Goal: Task Accomplishment & Management: Complete application form

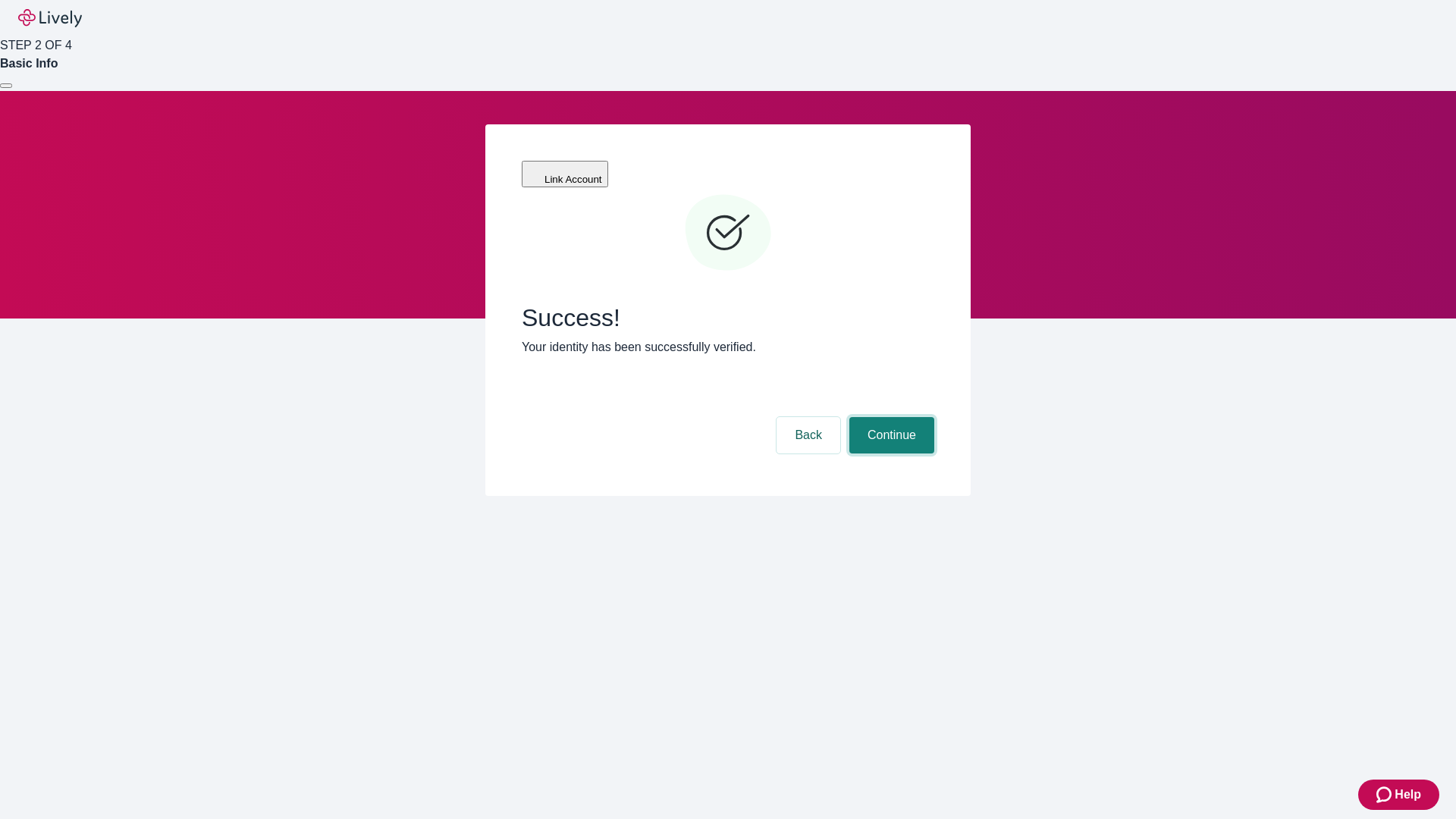
click at [890, 417] on button "Continue" at bounding box center [892, 435] width 85 height 36
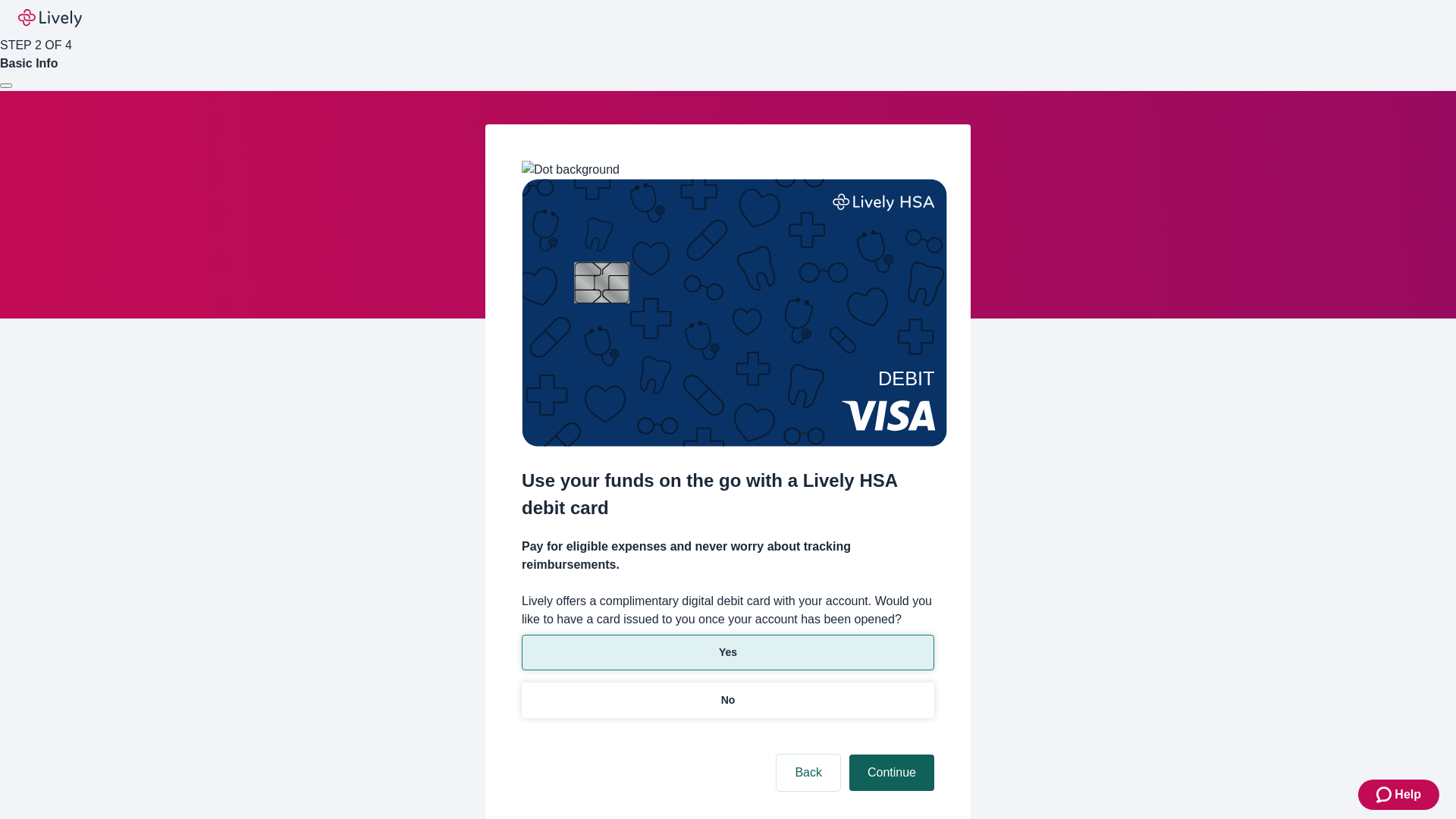
click at [728, 692] on p "No" at bounding box center [728, 700] width 14 height 16
click at [890, 755] on button "Continue" at bounding box center [892, 773] width 85 height 36
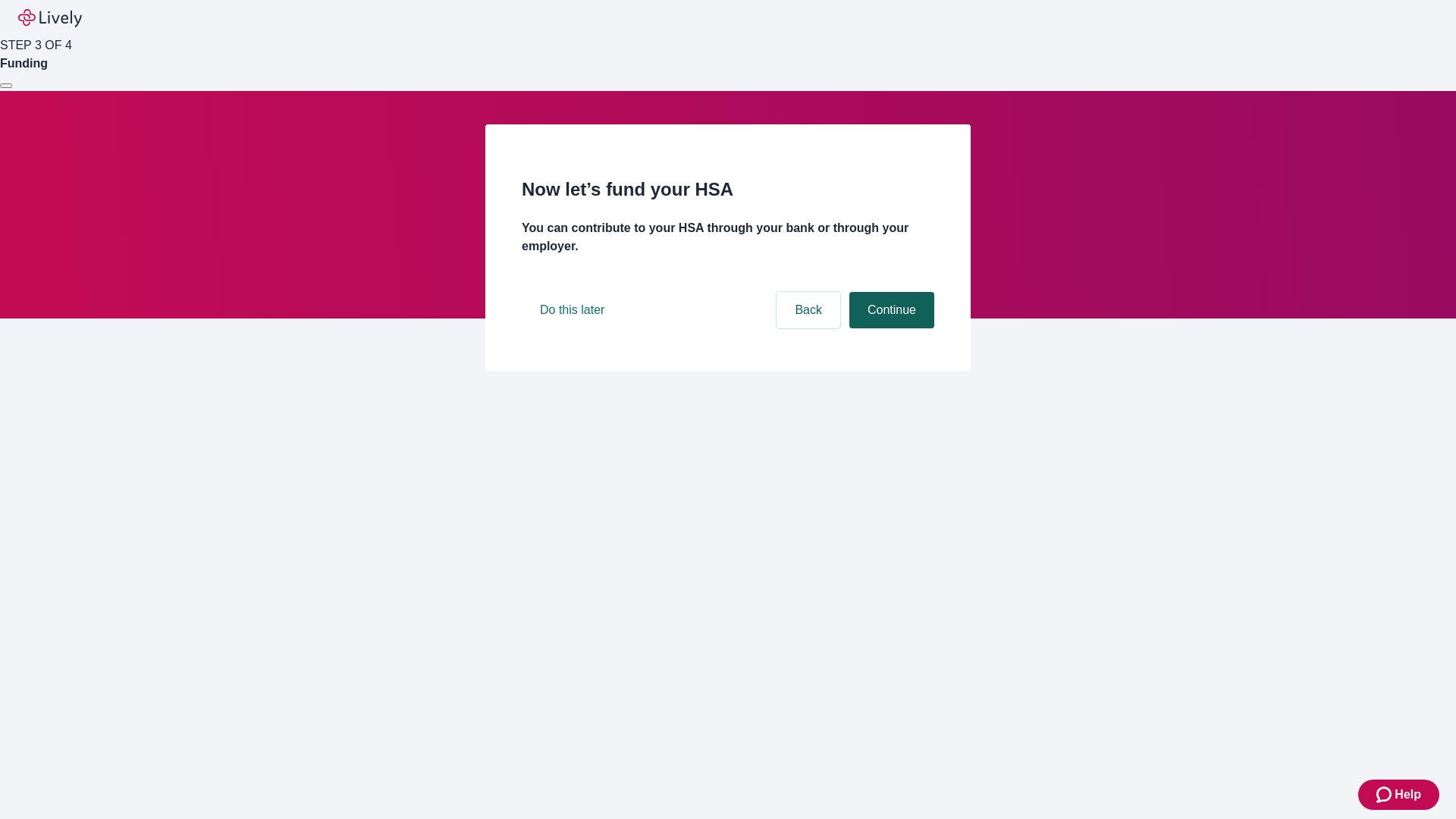
click at [890, 329] on button "Continue" at bounding box center [892, 310] width 85 height 36
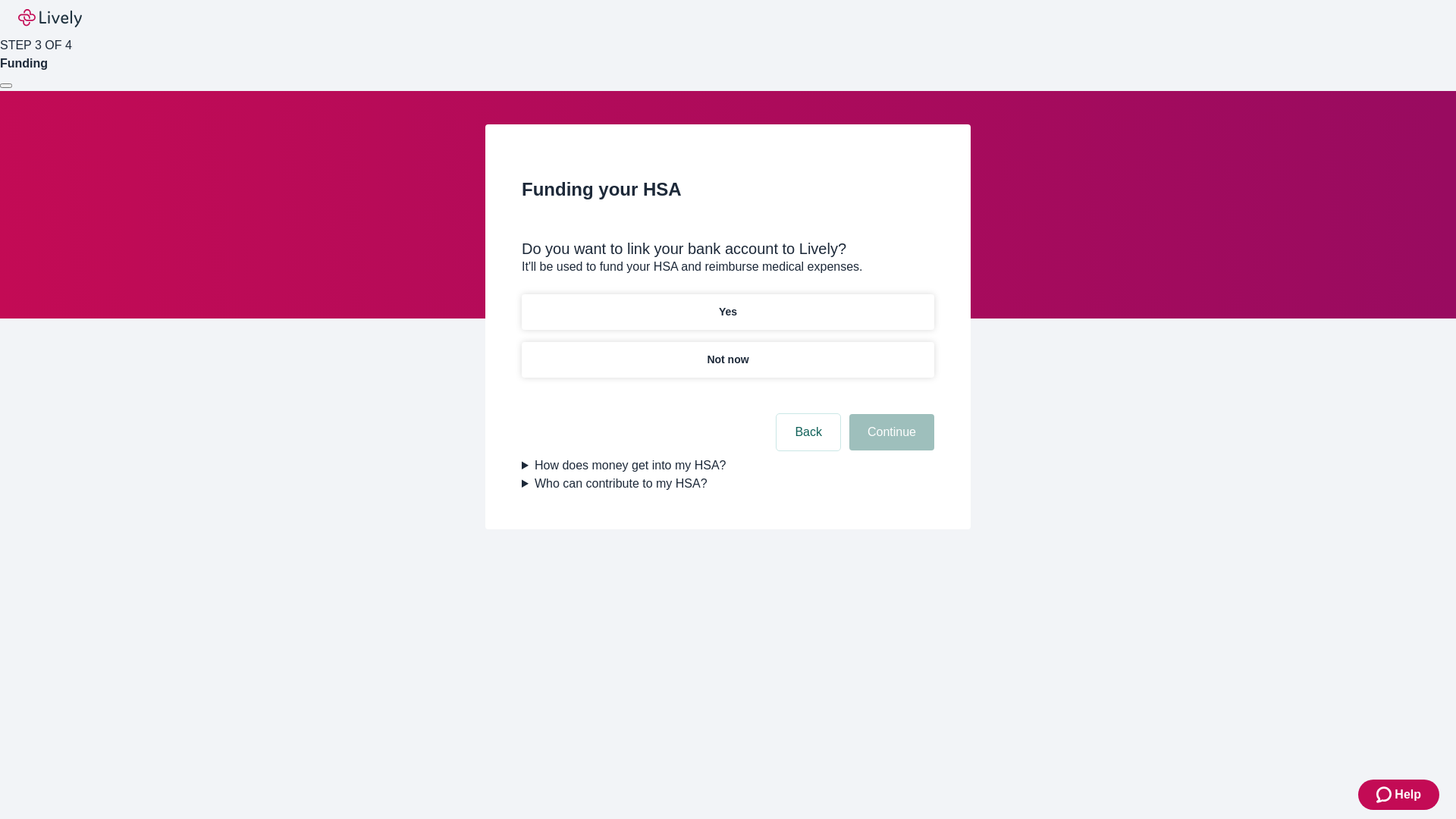
click at [728, 304] on p "Yes" at bounding box center [728, 313] width 18 height 16
click at [890, 414] on button "Continue" at bounding box center [892, 432] width 85 height 36
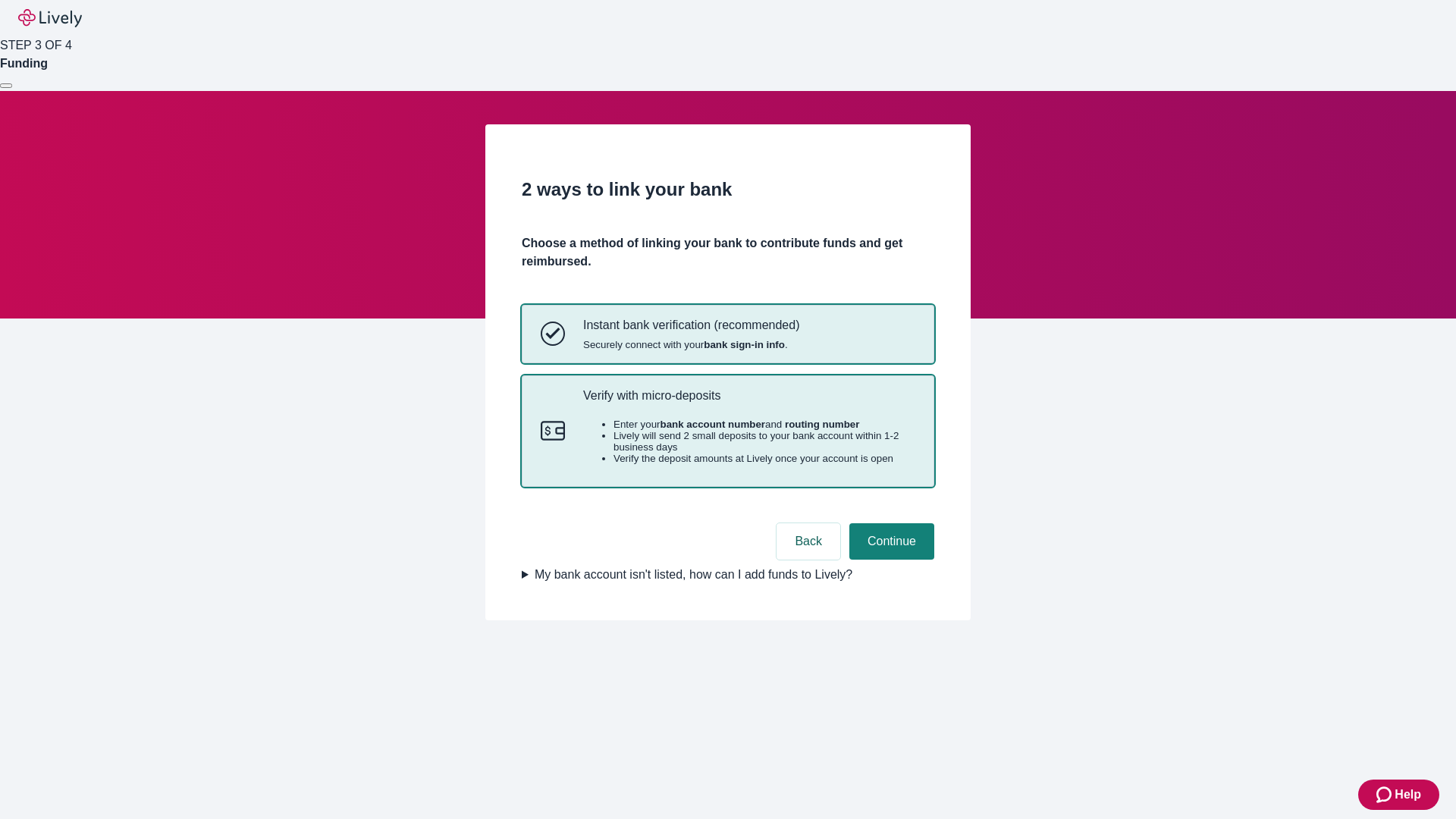
click at [748, 403] on p "Verify with micro-deposits" at bounding box center [749, 396] width 333 height 14
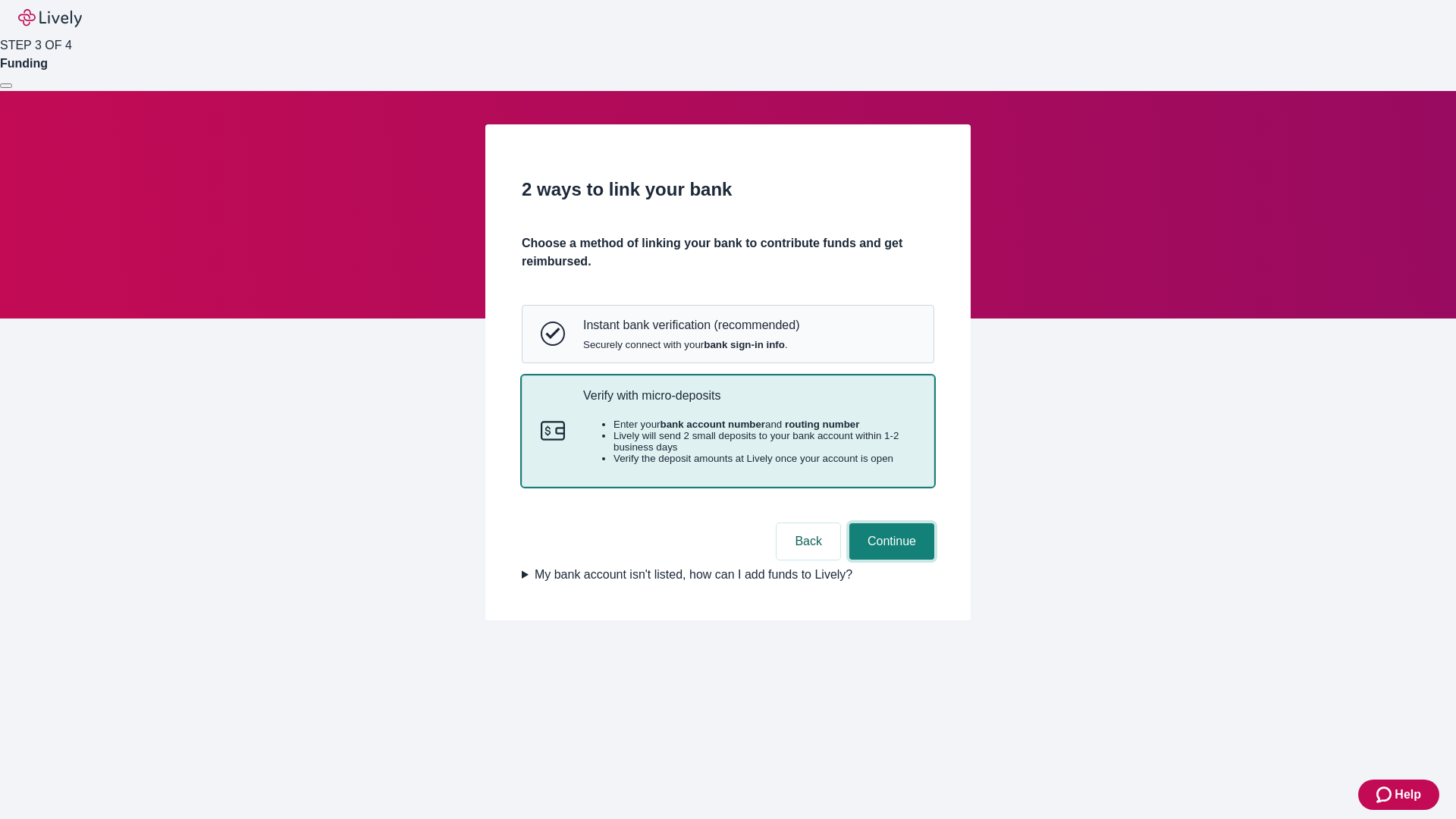
click at [890, 560] on button "Continue" at bounding box center [892, 542] width 85 height 36
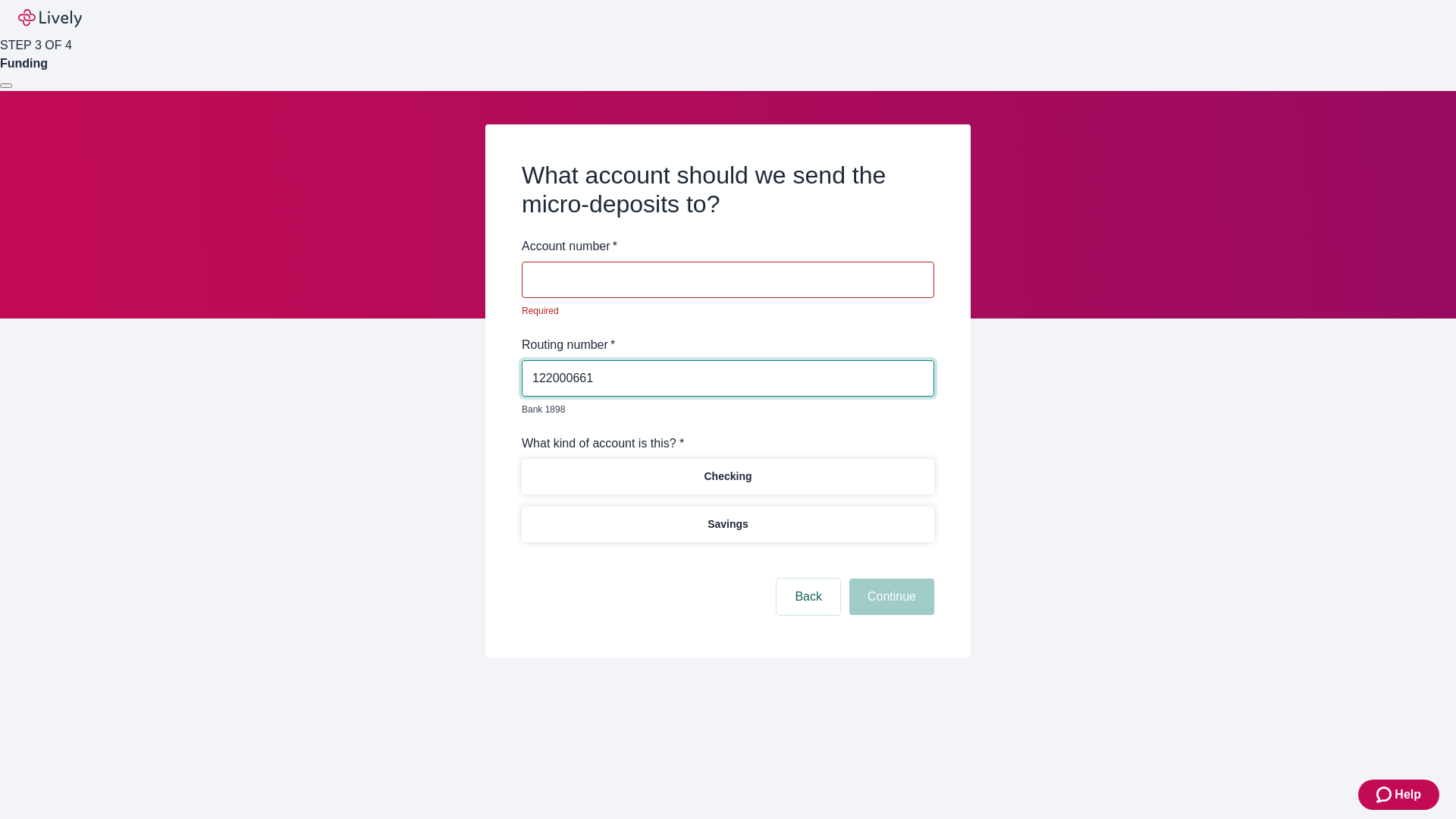
type input "122000661"
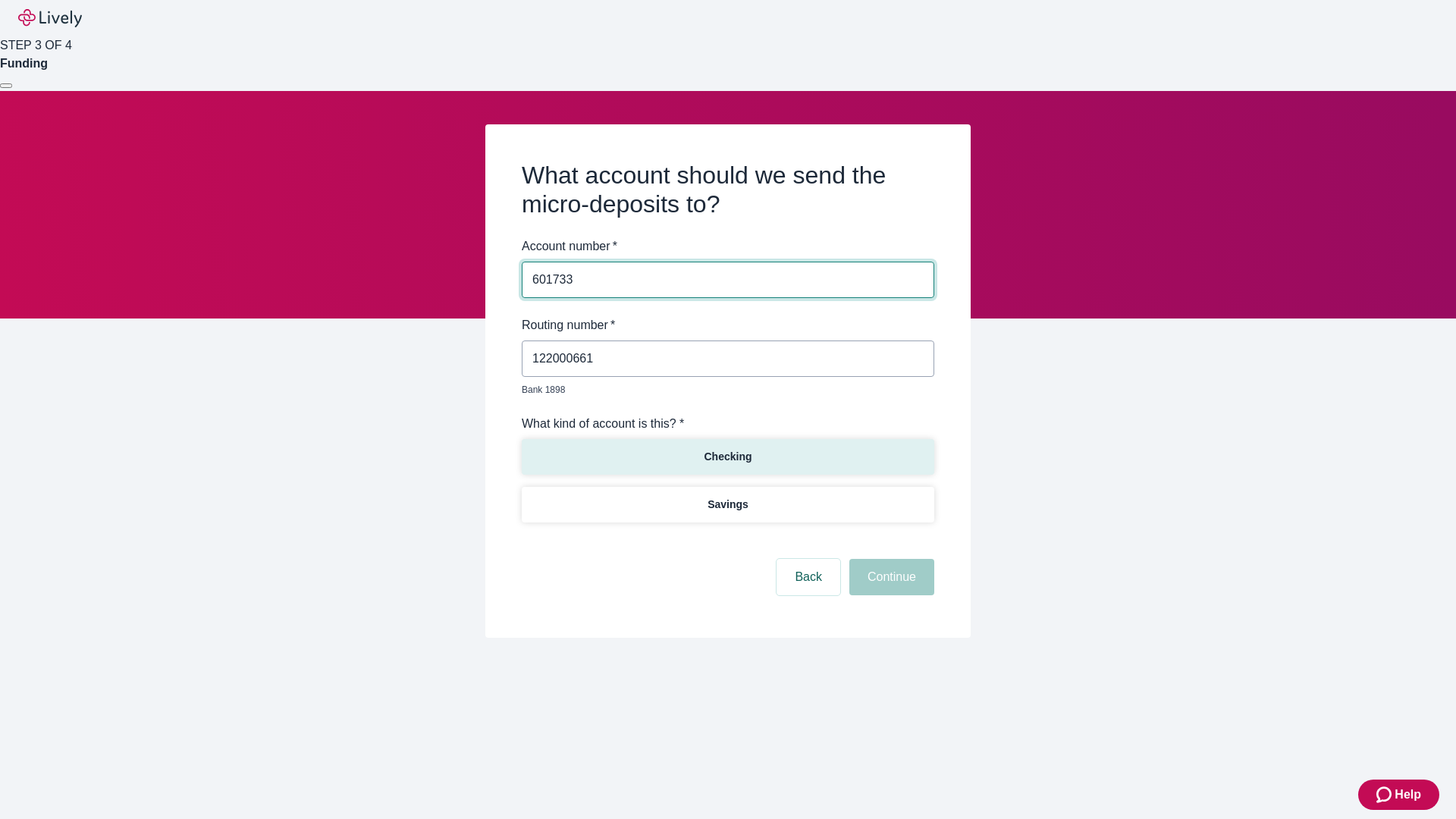
type input "601733"
click at [728, 449] on p "Checking" at bounding box center [728, 458] width 48 height 16
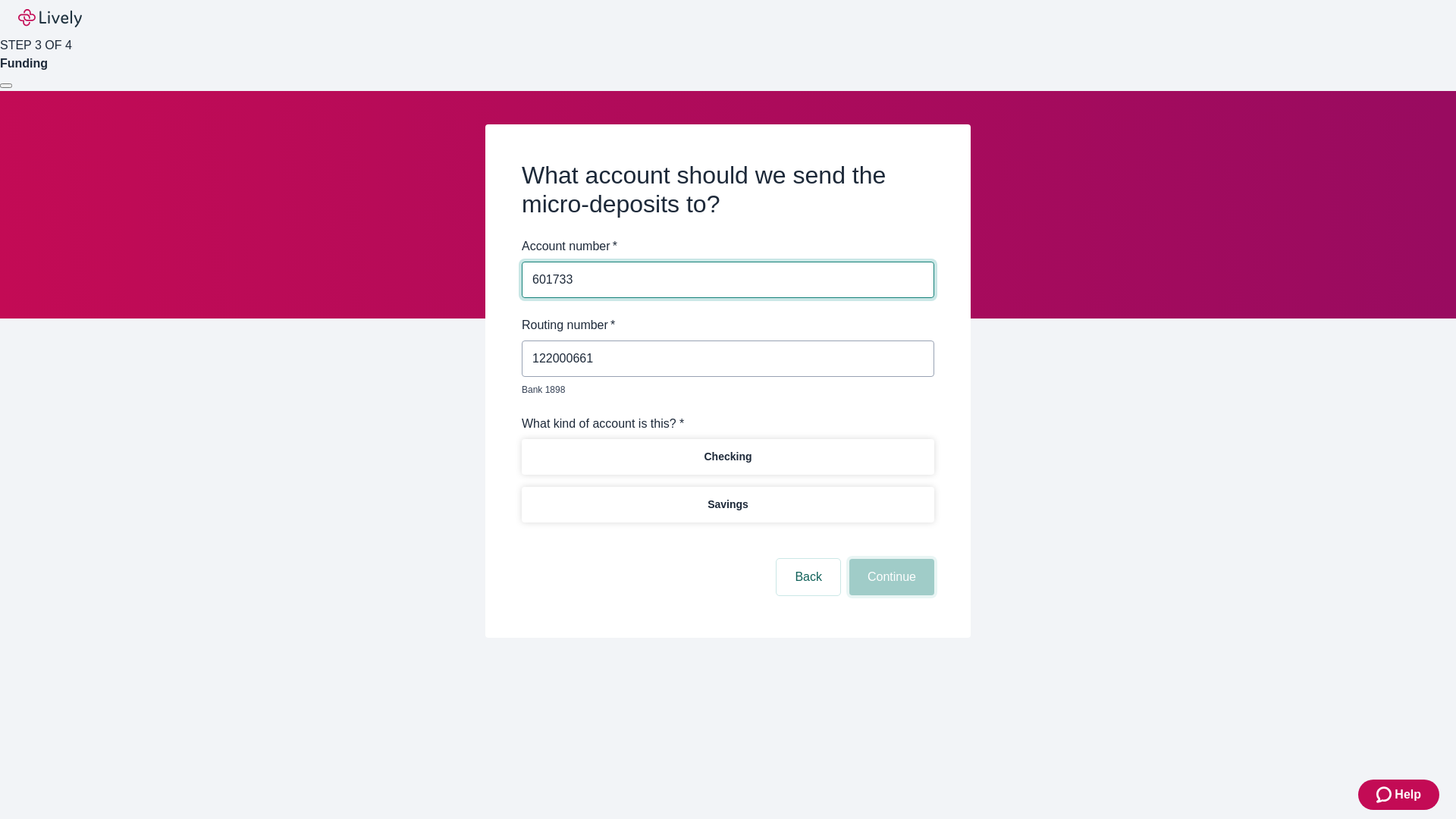
click at [890, 560] on button "Continue" at bounding box center [892, 577] width 85 height 36
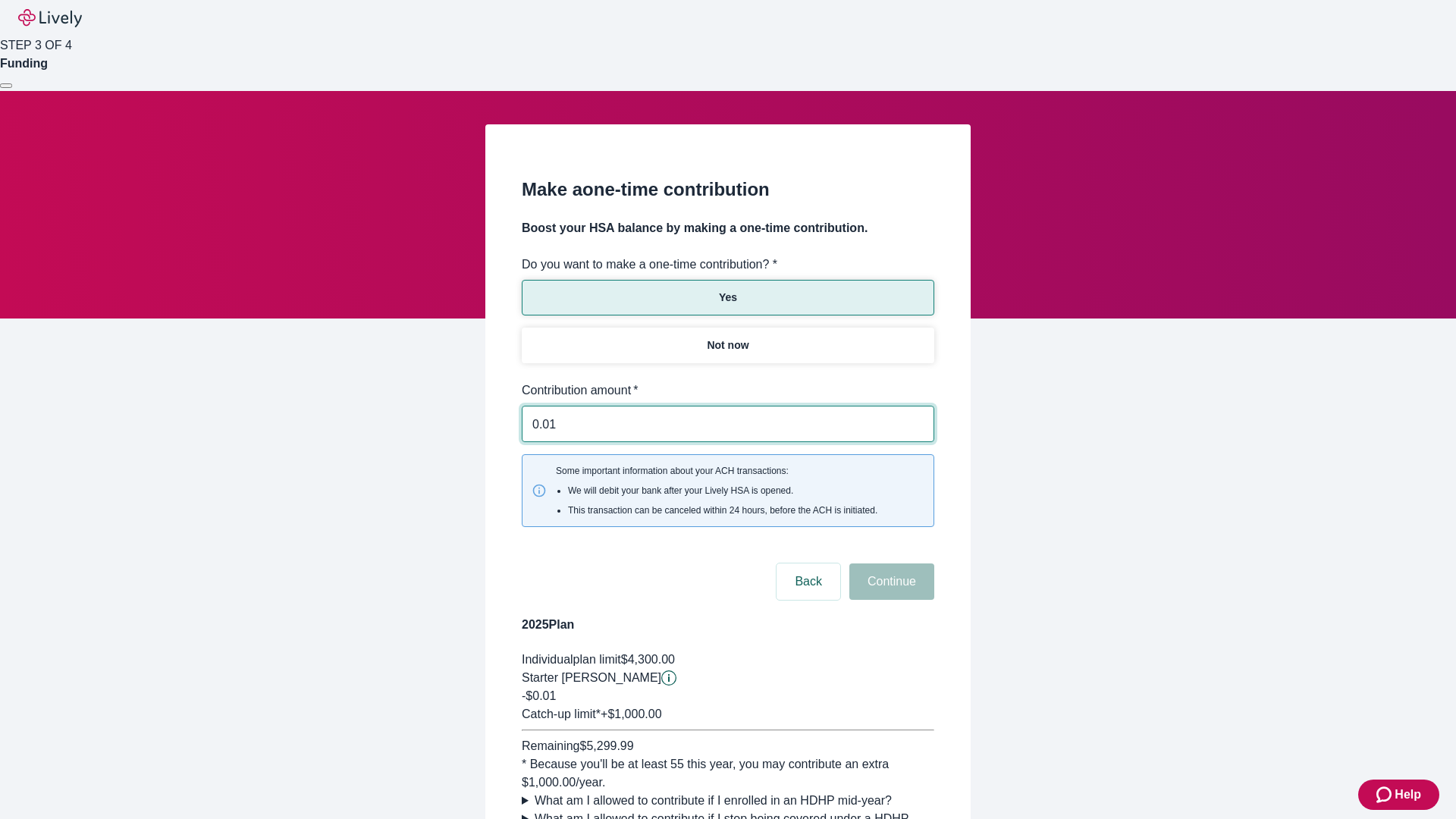
type input "0.01"
click at [890, 564] on button "Continue" at bounding box center [892, 582] width 85 height 36
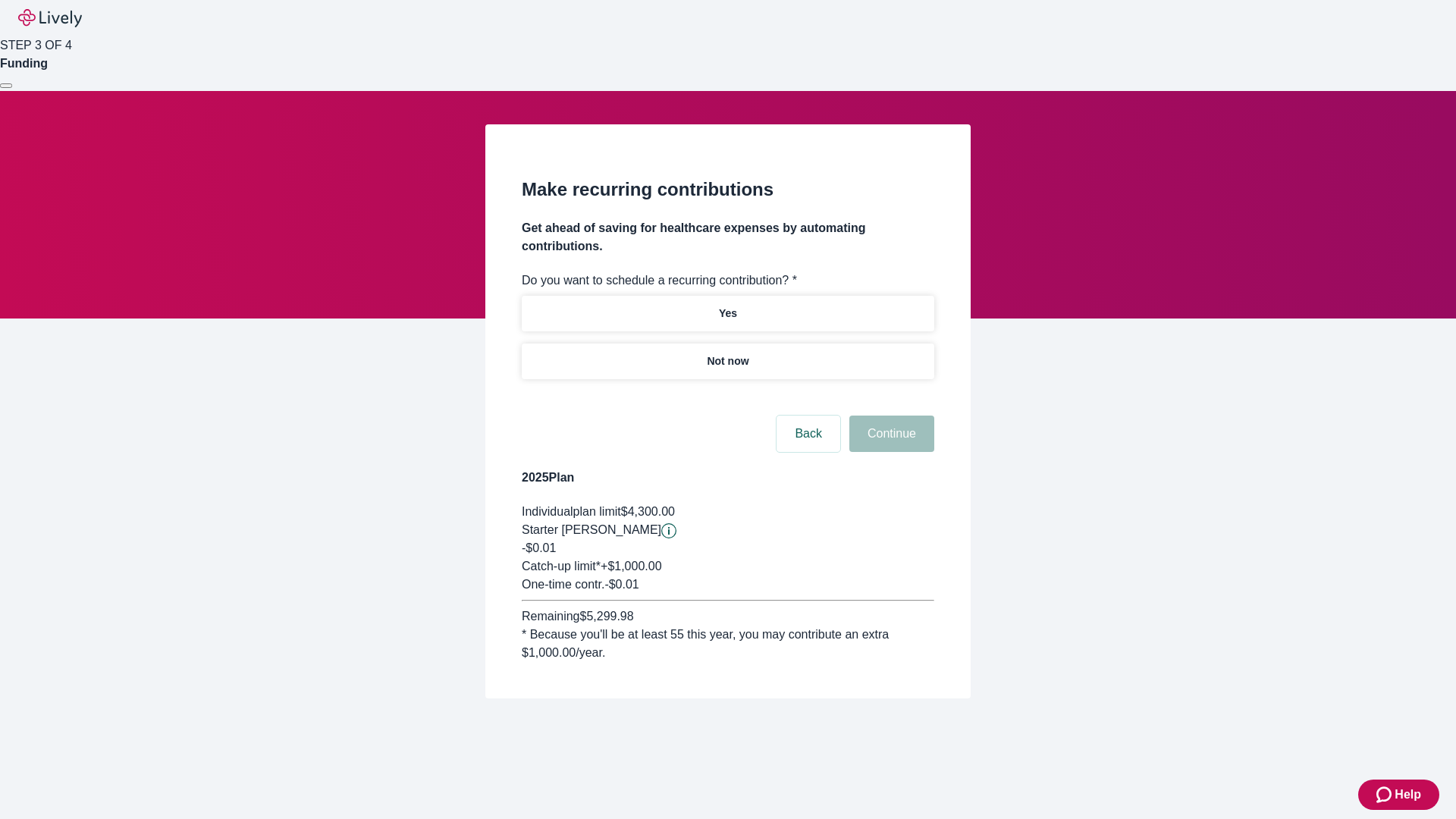
click at [728, 353] on p "Not now" at bounding box center [728, 361] width 42 height 16
click at [890, 416] on button "Continue" at bounding box center [892, 434] width 85 height 36
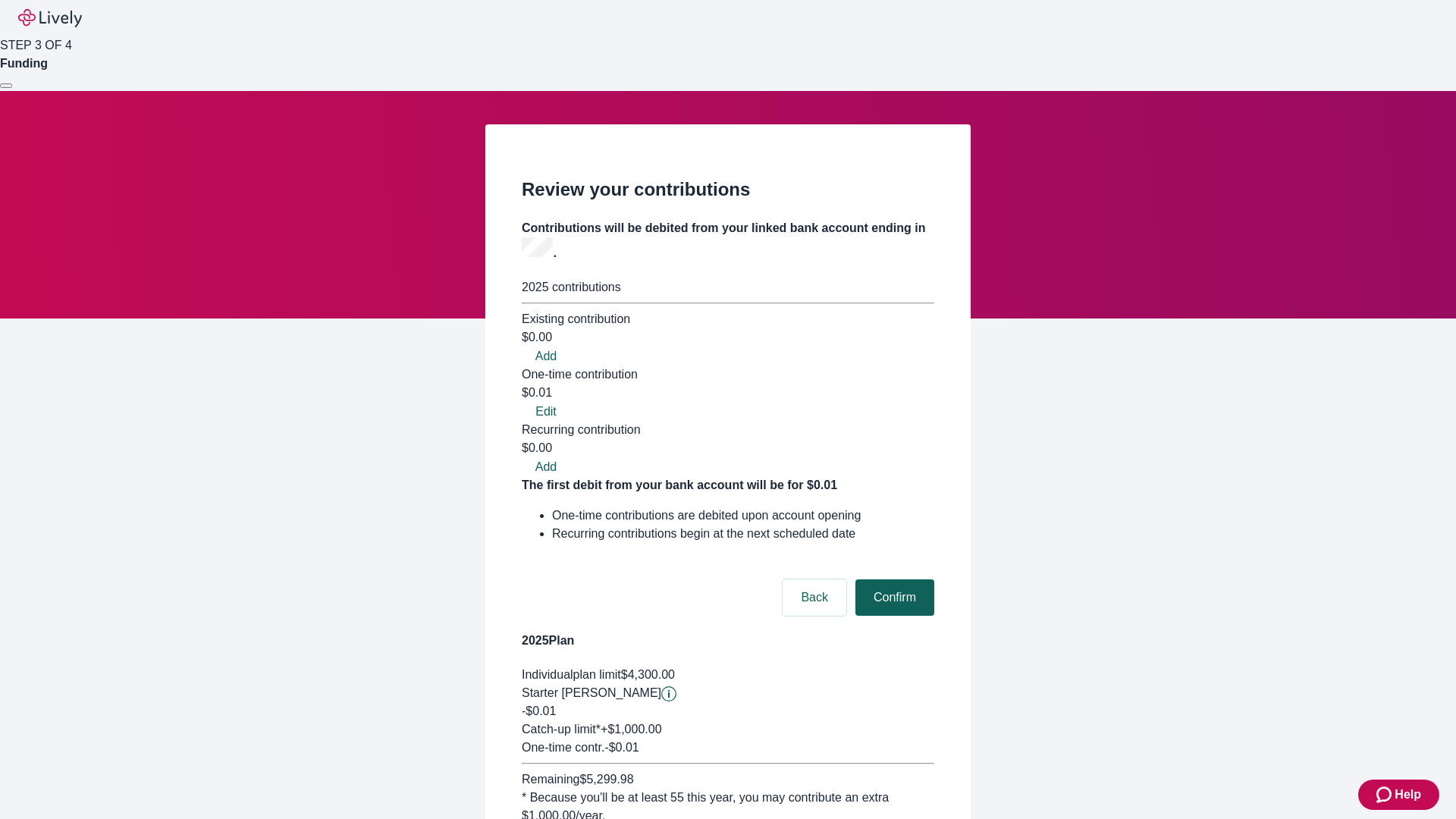
click at [892, 580] on button "Confirm" at bounding box center [894, 598] width 79 height 36
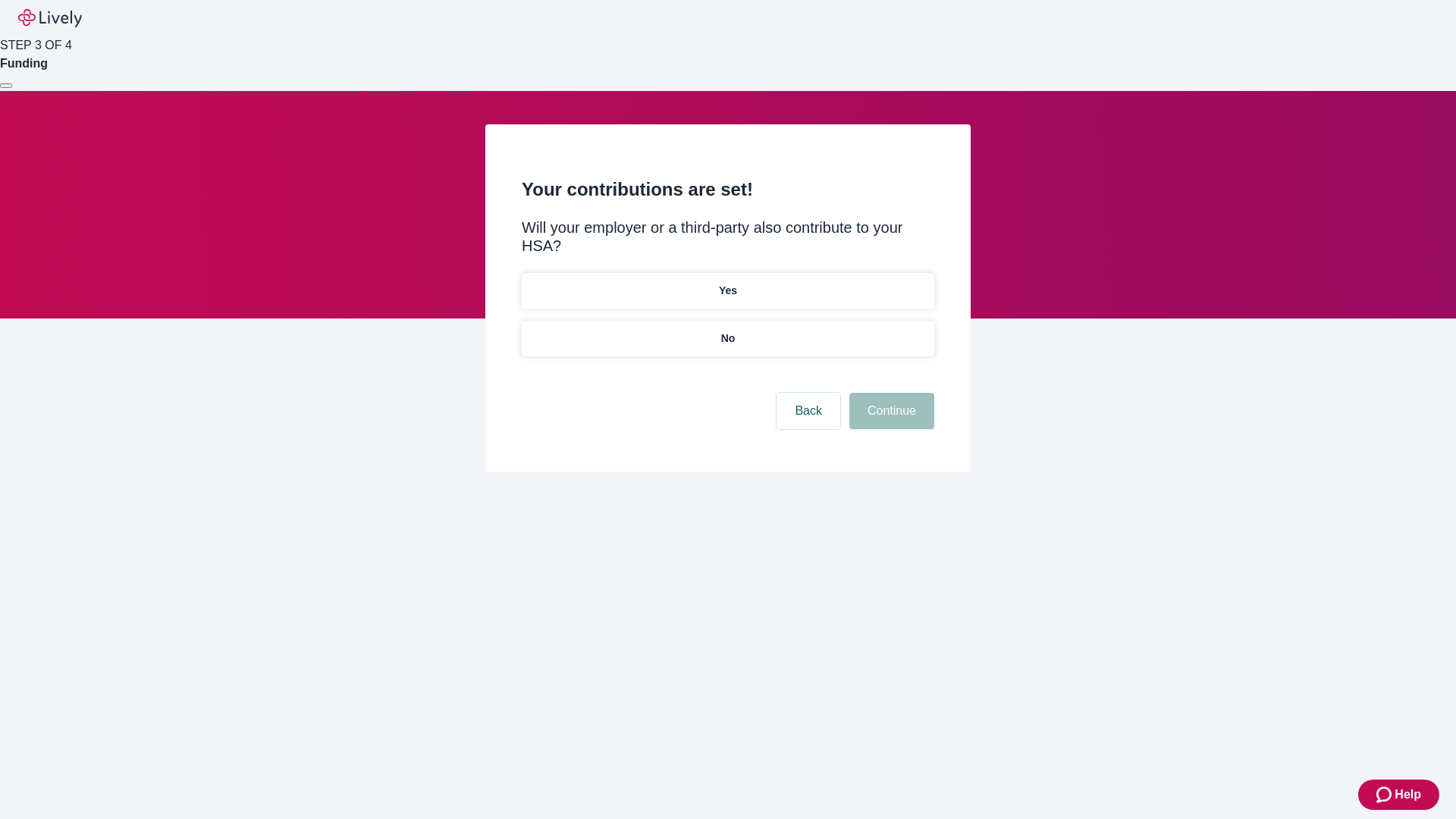
click at [728, 331] on p "No" at bounding box center [728, 339] width 14 height 16
click at [890, 393] on button "Continue" at bounding box center [892, 411] width 85 height 36
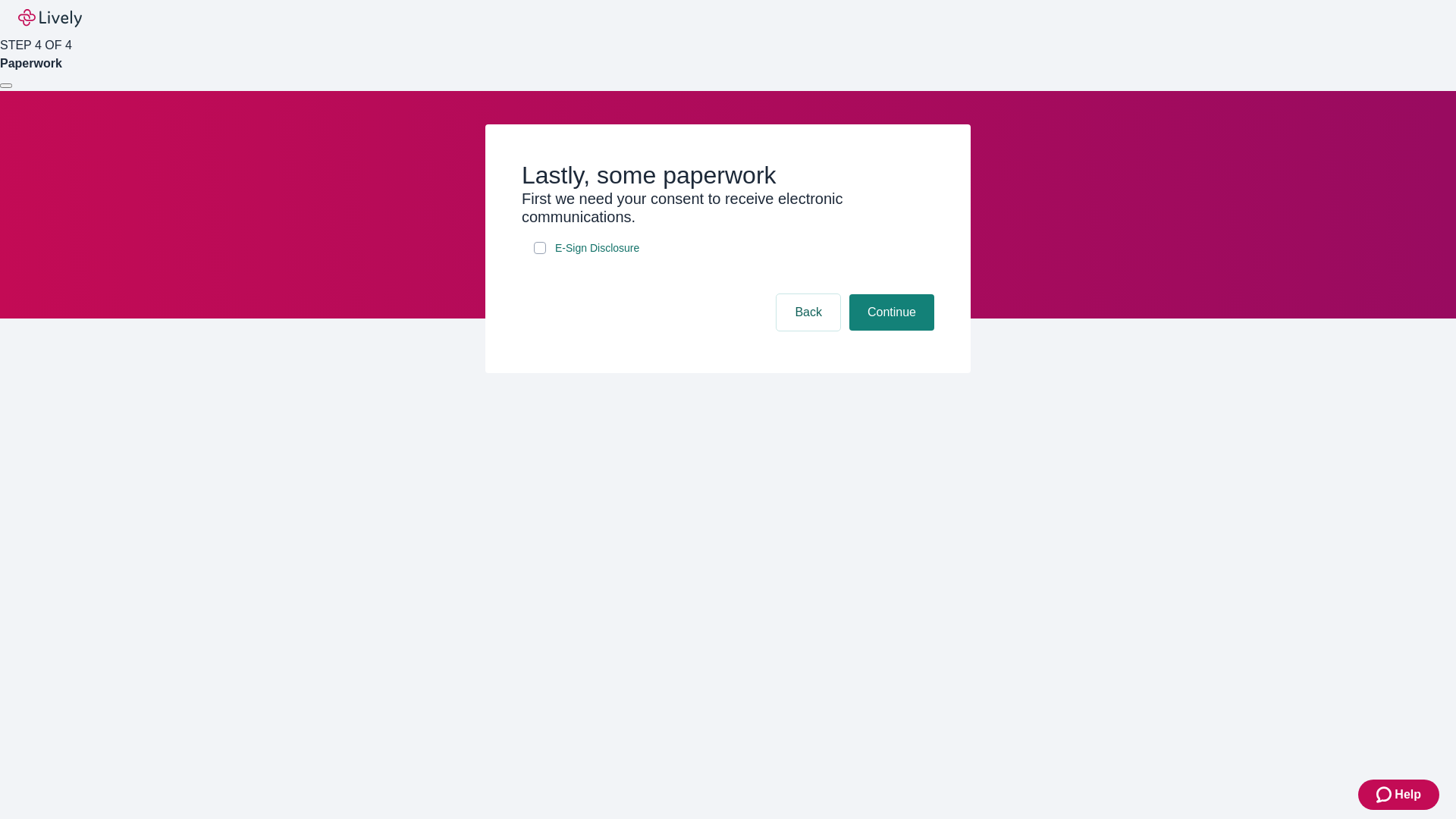
click at [540, 254] on input "E-Sign Disclosure" at bounding box center [539, 247] width 12 height 12
checkbox input "true"
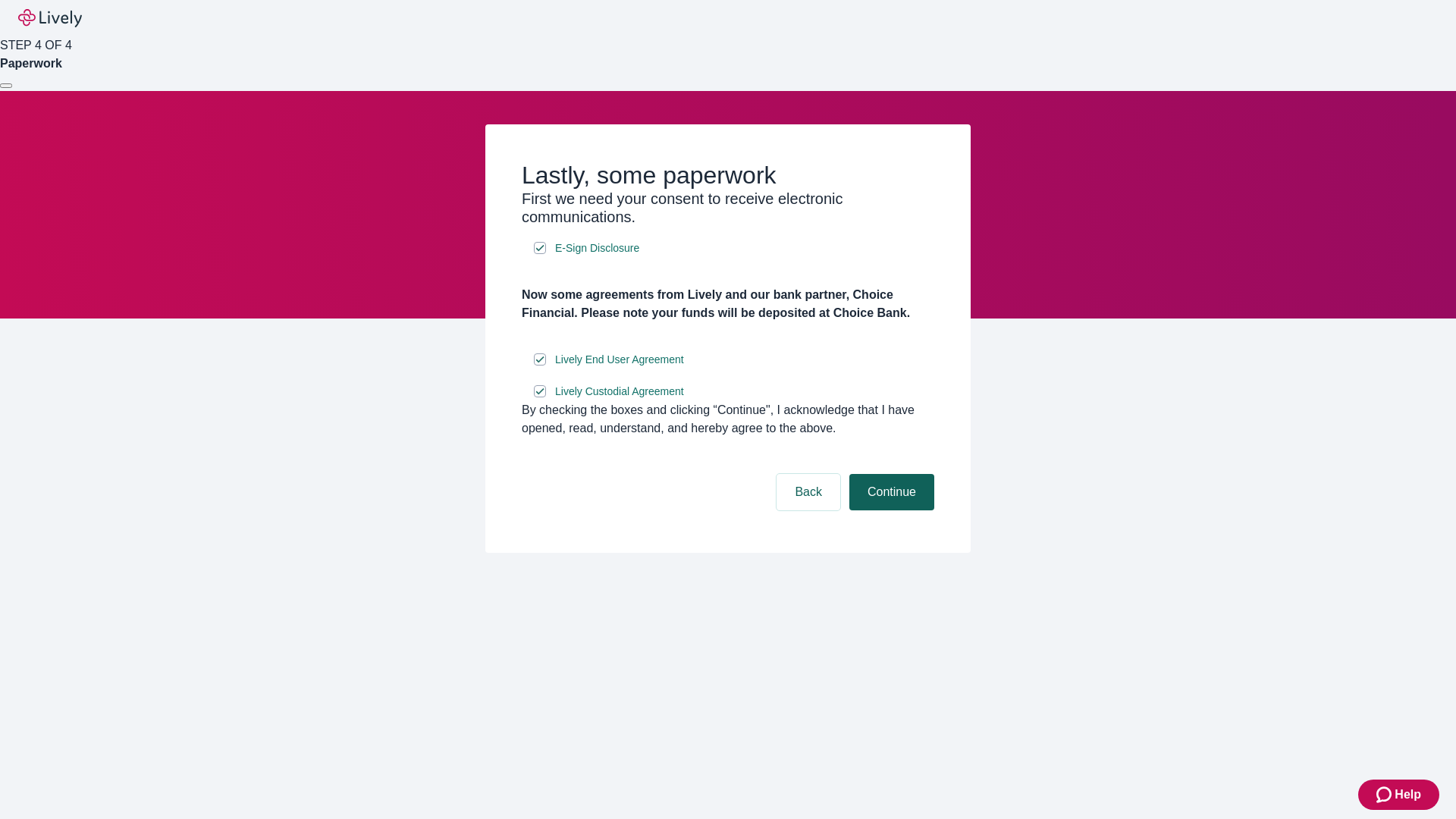
click at [890, 510] on button "Continue" at bounding box center [892, 492] width 85 height 36
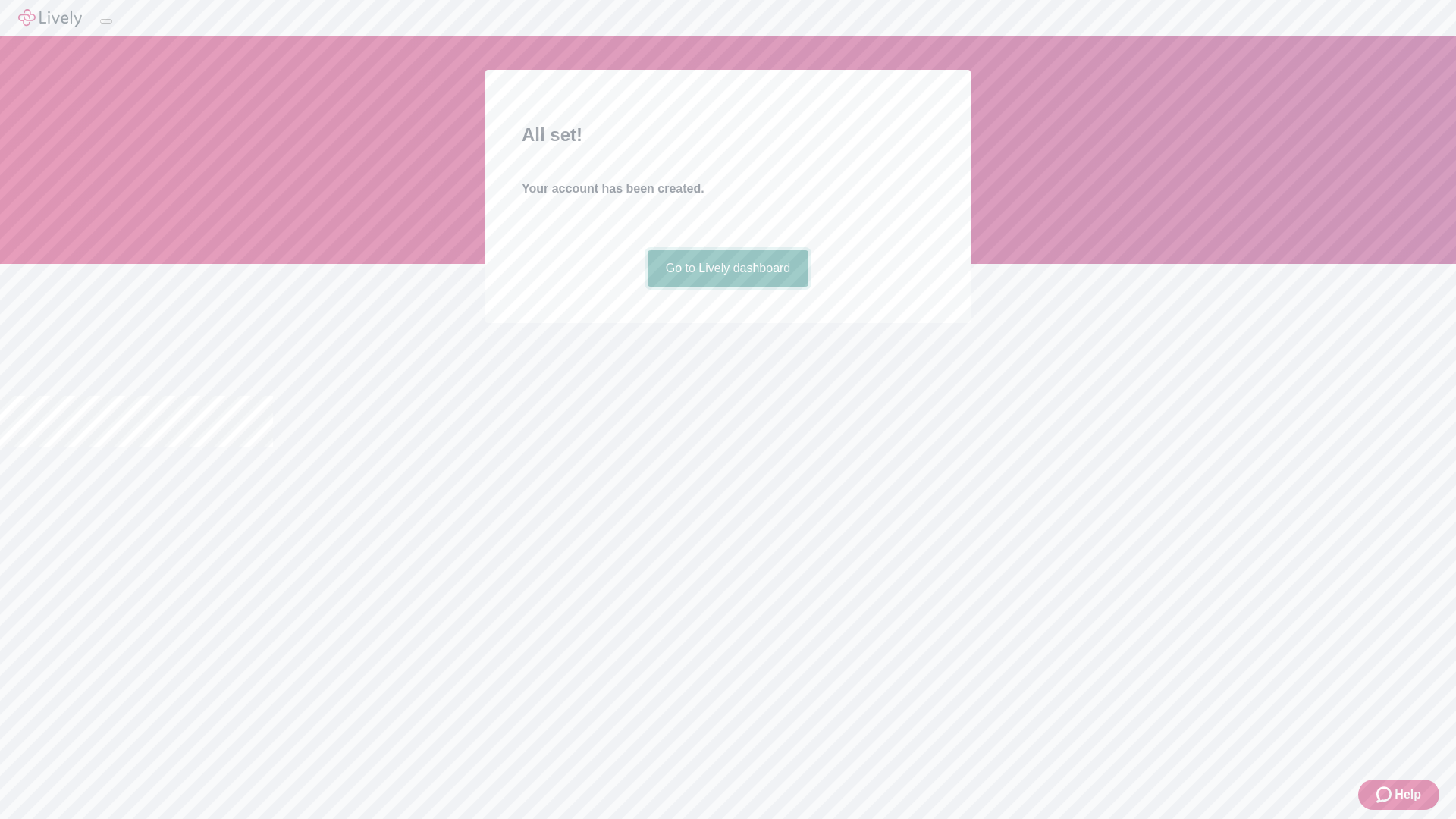
click at [728, 286] on link "Go to Lively dashboard" at bounding box center [728, 268] width 161 height 36
